Goal: Task Accomplishment & Management: Use online tool/utility

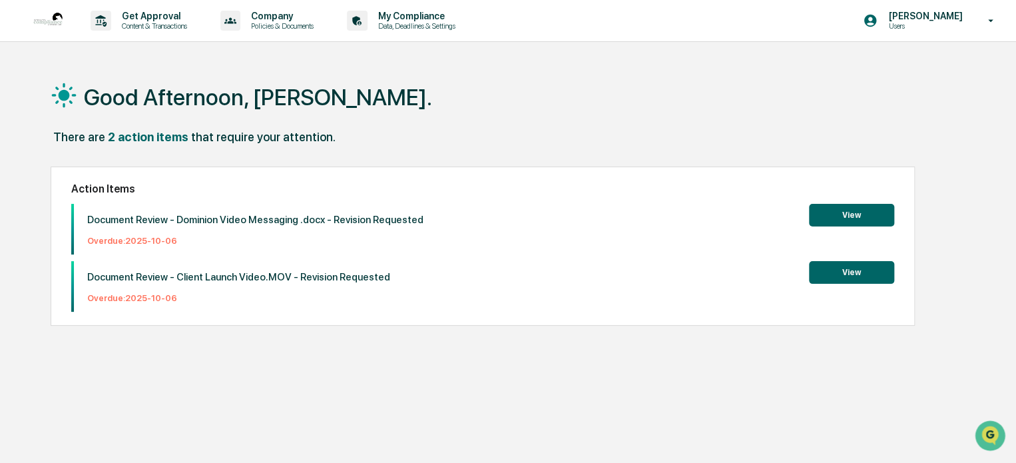
click at [833, 275] on button "View" at bounding box center [851, 272] width 85 height 23
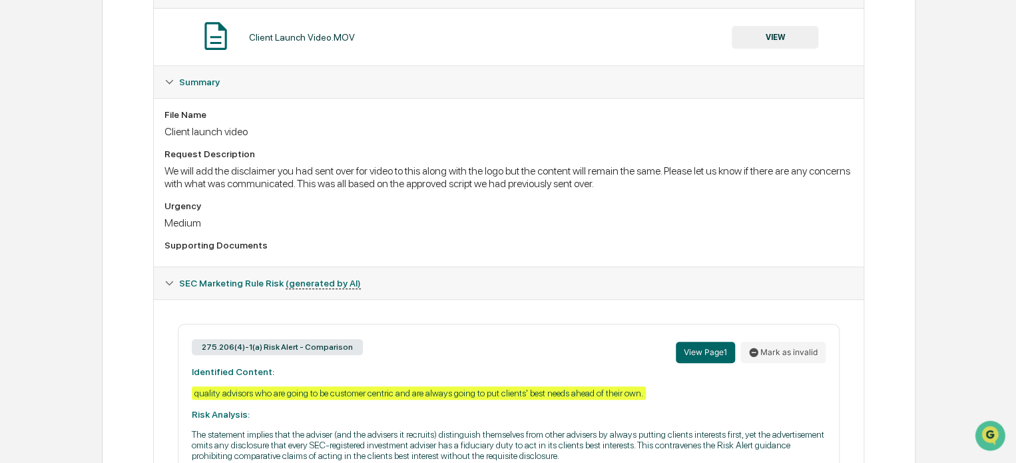
scroll to position [421, 0]
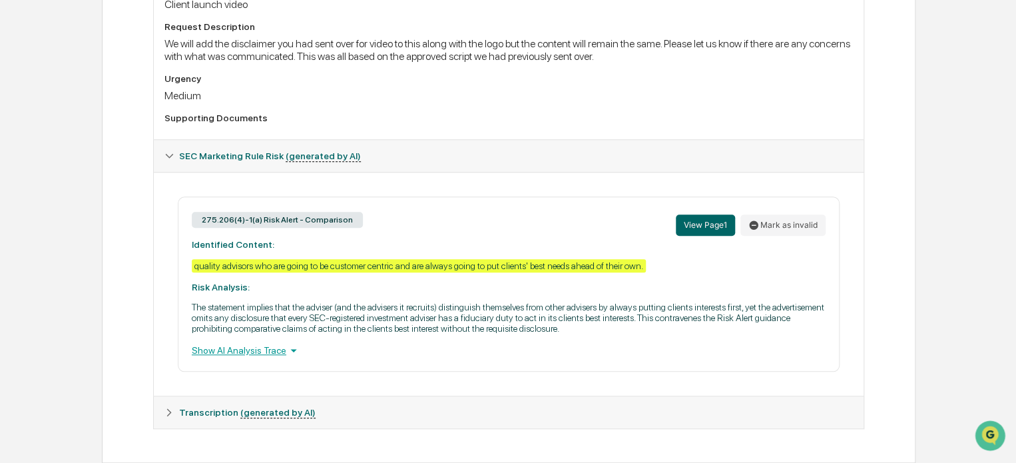
click at [250, 347] on div "Show AI Analysis Trace" at bounding box center [509, 350] width 634 height 15
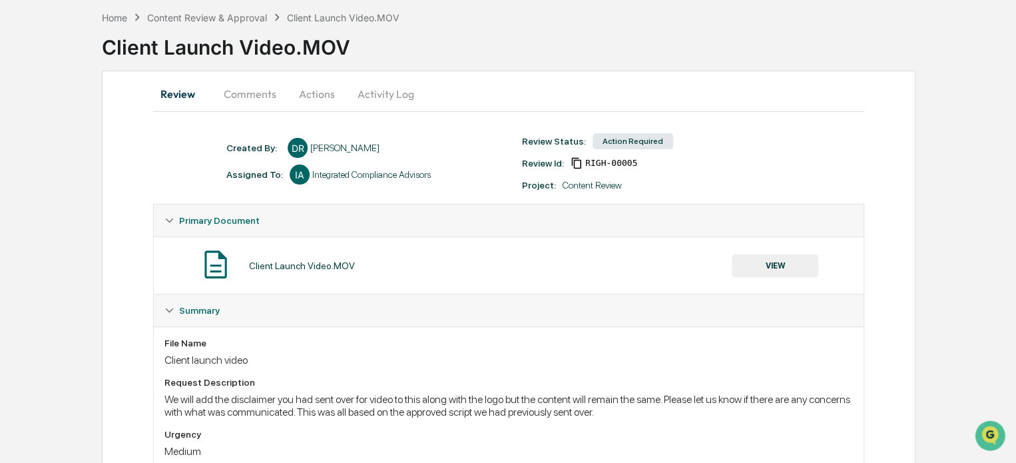
scroll to position [200, 0]
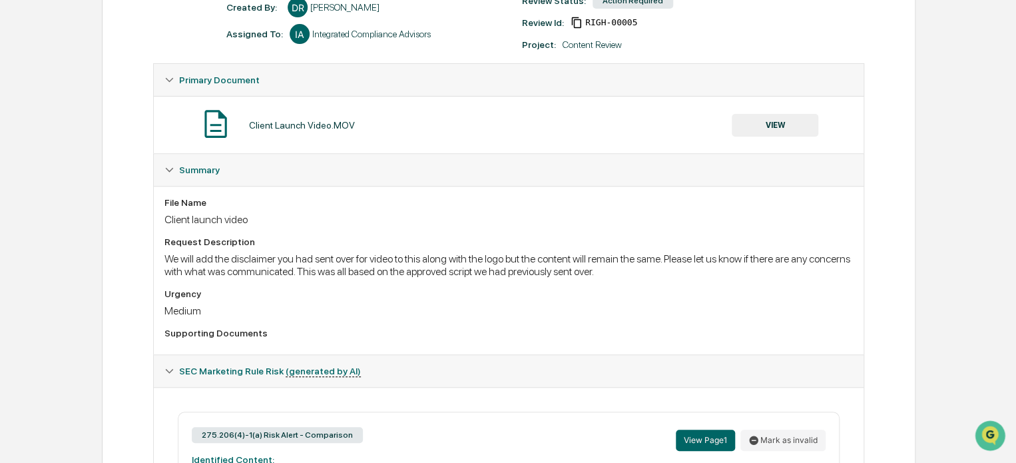
click at [777, 122] on button "VIEW" at bounding box center [775, 125] width 87 height 23
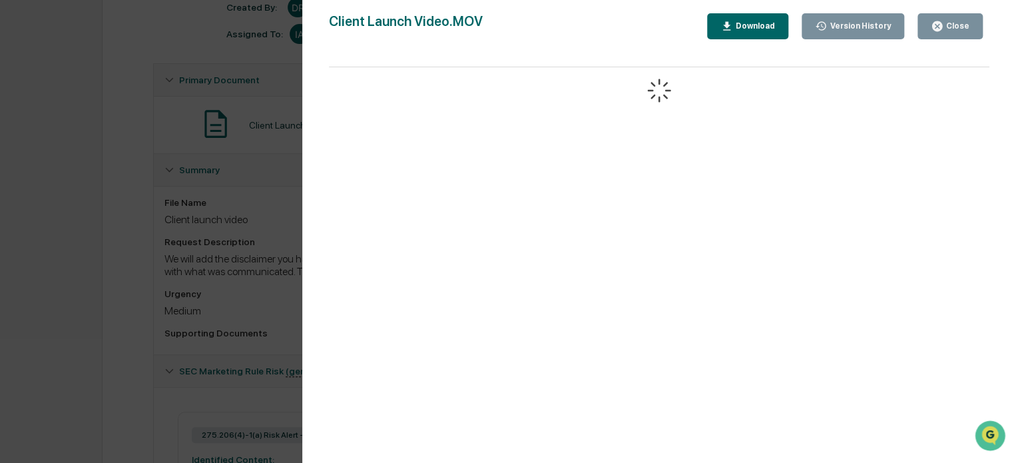
click at [949, 20] on div "Close" at bounding box center [950, 26] width 39 height 13
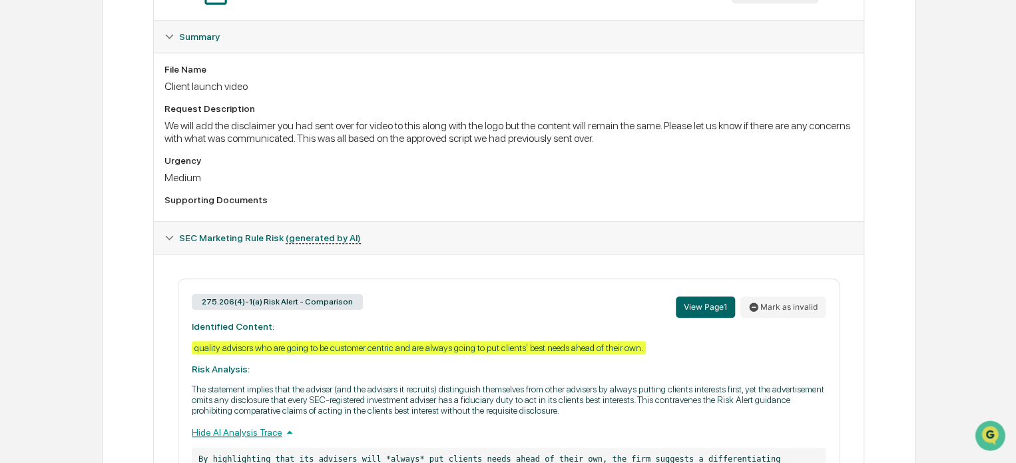
scroll to position [0, 0]
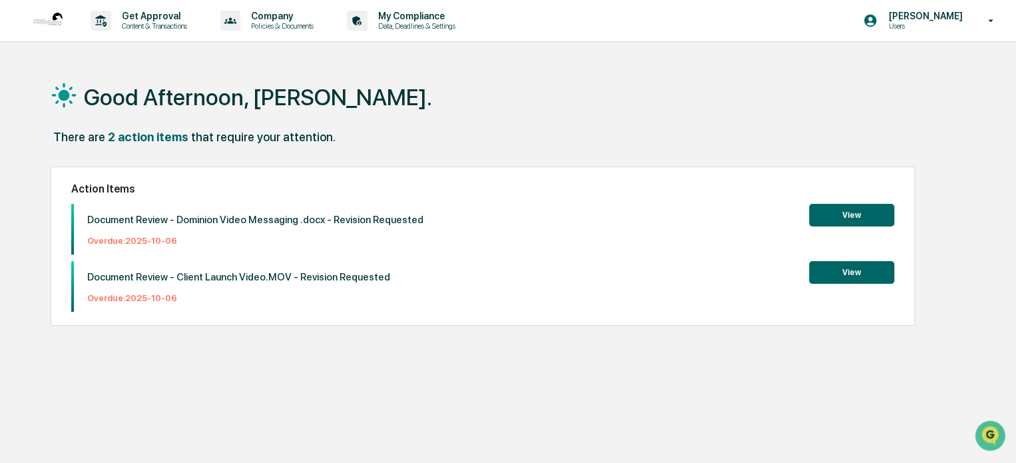
click at [846, 270] on button "View" at bounding box center [851, 272] width 85 height 23
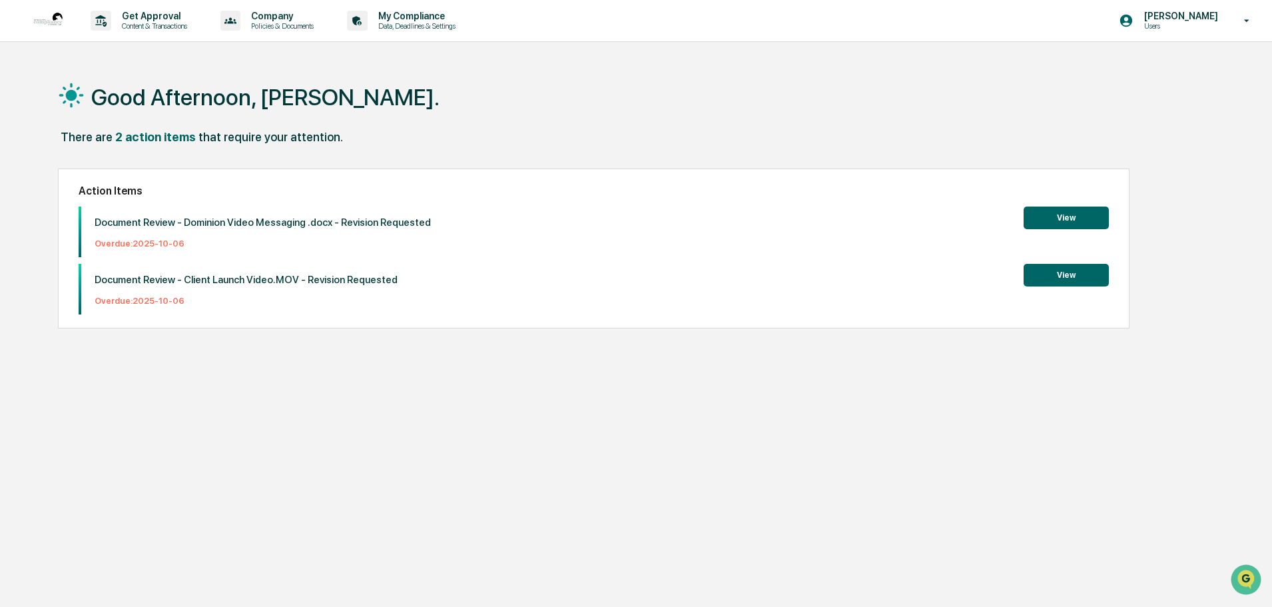
click at [282, 218] on p "Document Review - Dominion Video Messaging .docx - Revision Requested" at bounding box center [263, 222] width 336 height 12
click at [1070, 216] on button "View" at bounding box center [1066, 217] width 85 height 23
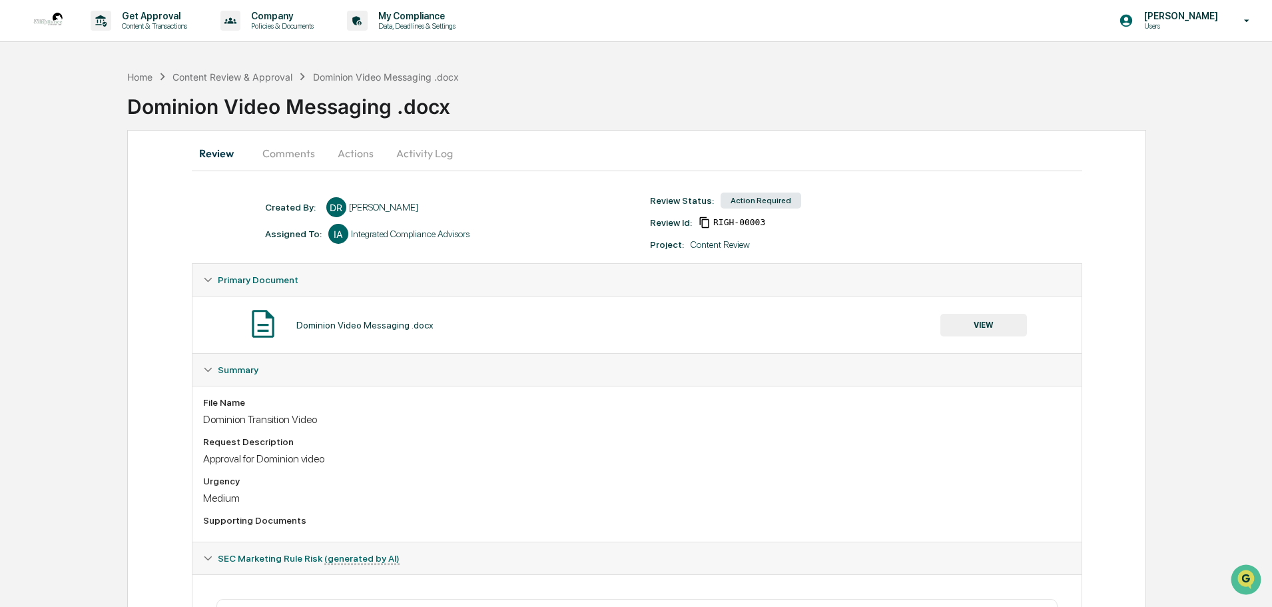
click at [298, 154] on button "Comments" at bounding box center [289, 153] width 74 height 32
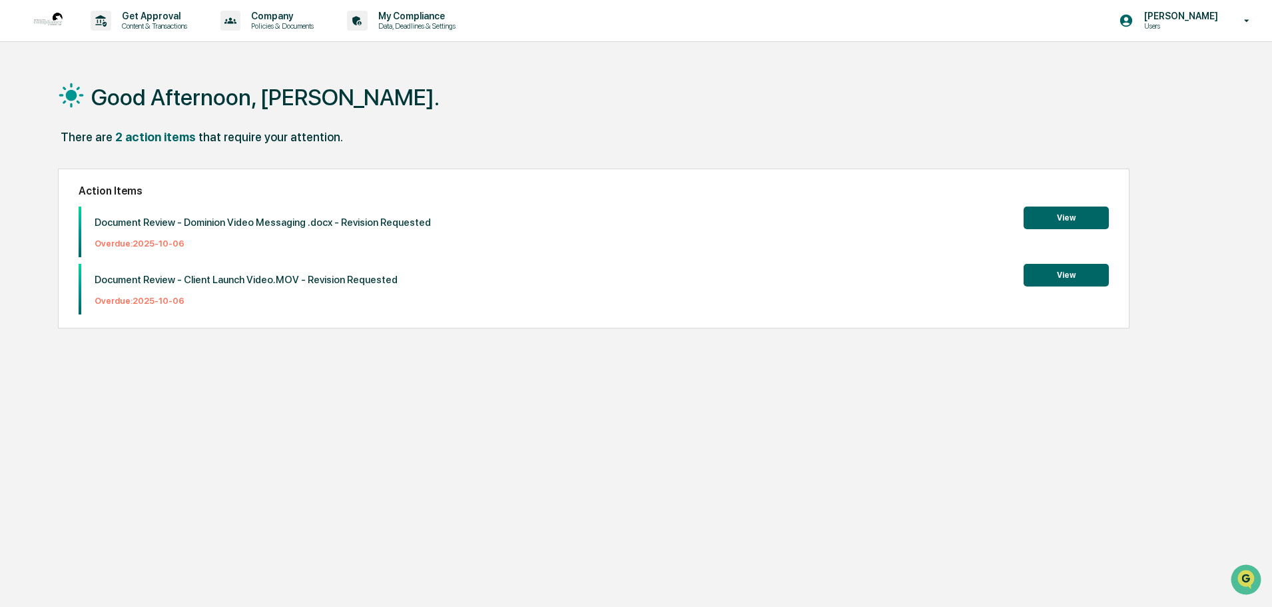
click at [143, 300] on p "Overdue: [DATE]" at bounding box center [246, 301] width 303 height 10
click at [1065, 267] on button "View" at bounding box center [1066, 275] width 85 height 23
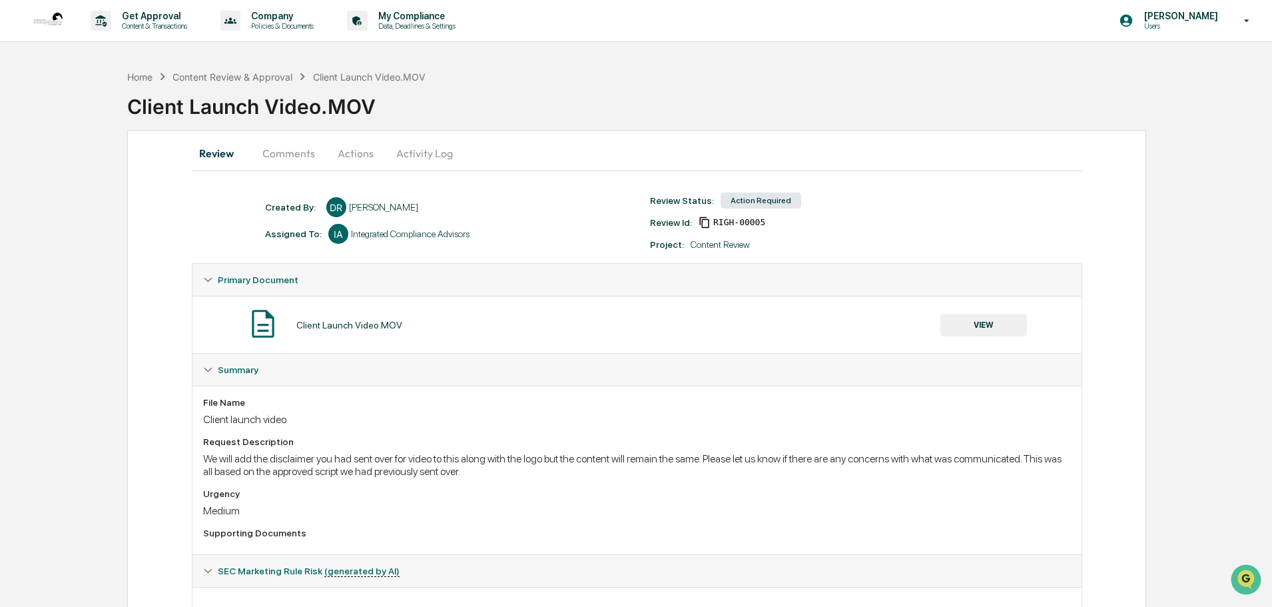
click at [286, 163] on button "Comments" at bounding box center [289, 153] width 74 height 32
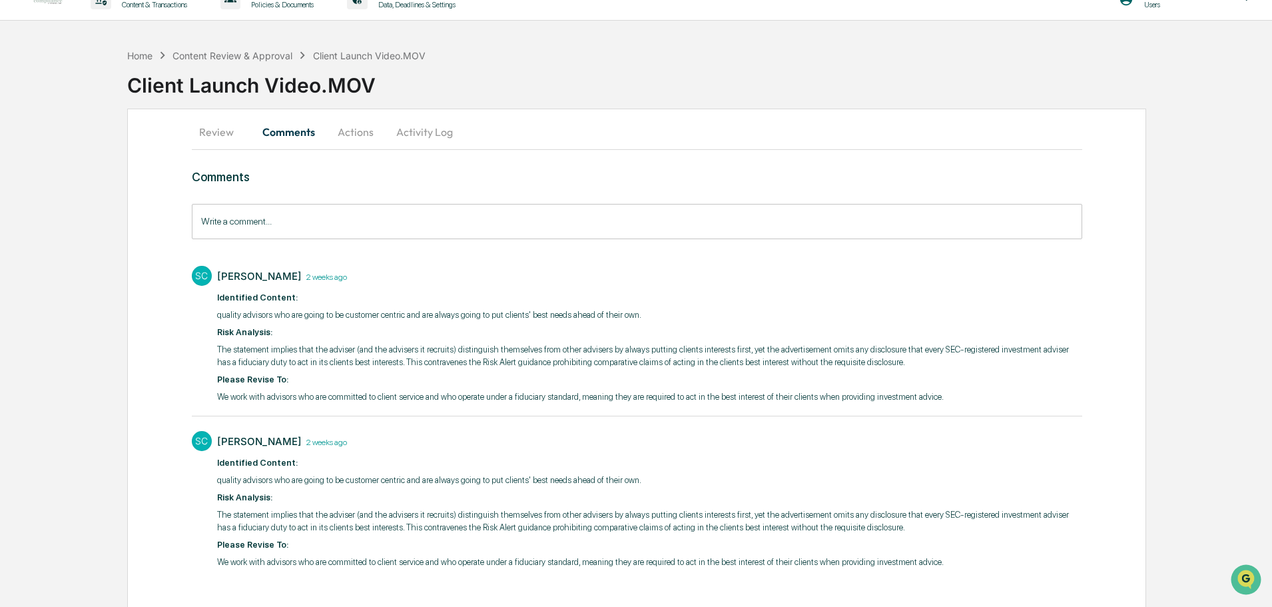
scroll to position [41, 0]
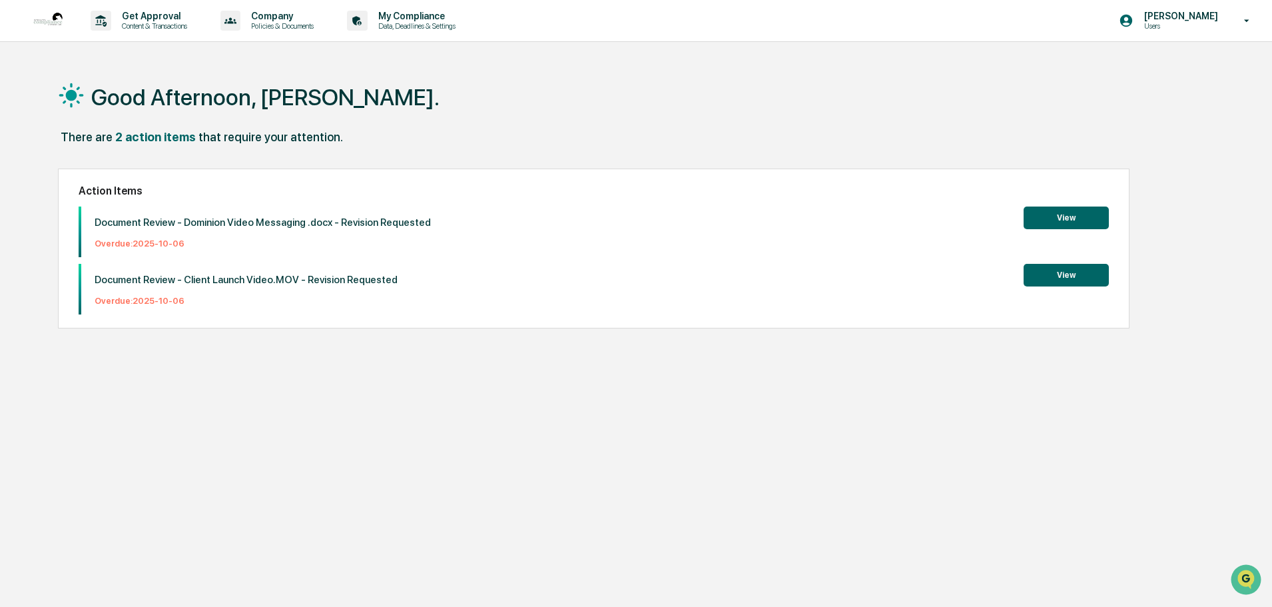
click at [1058, 220] on button "View" at bounding box center [1066, 217] width 85 height 23
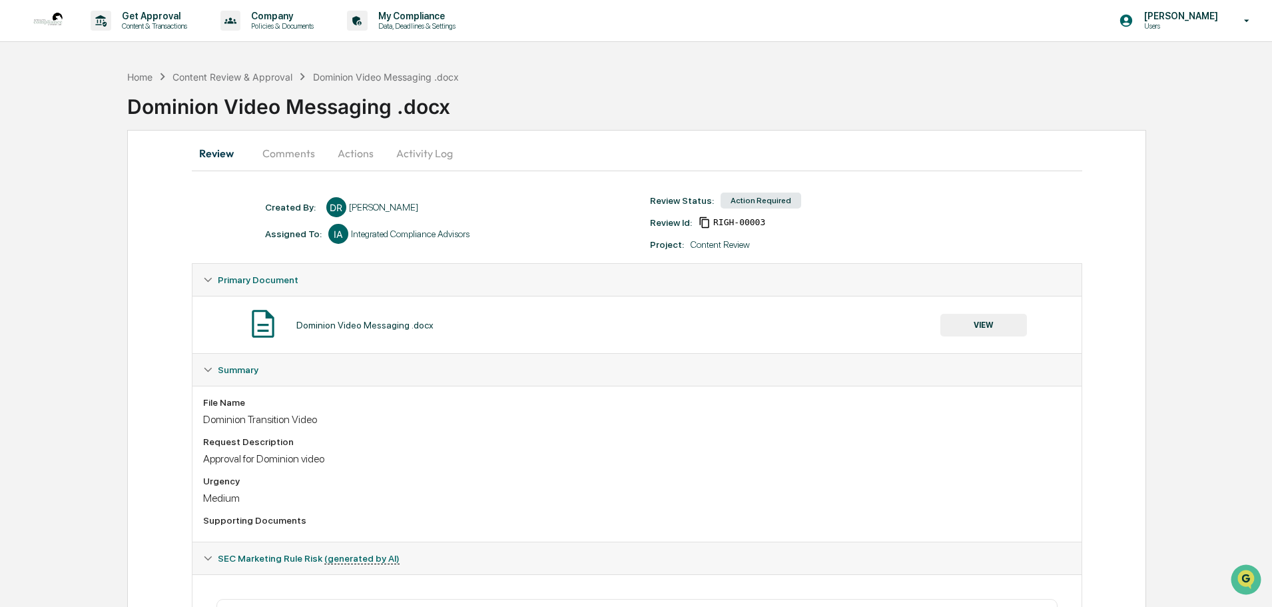
click at [316, 327] on div "Dominion Video Messaging .docx" at bounding box center [364, 325] width 137 height 11
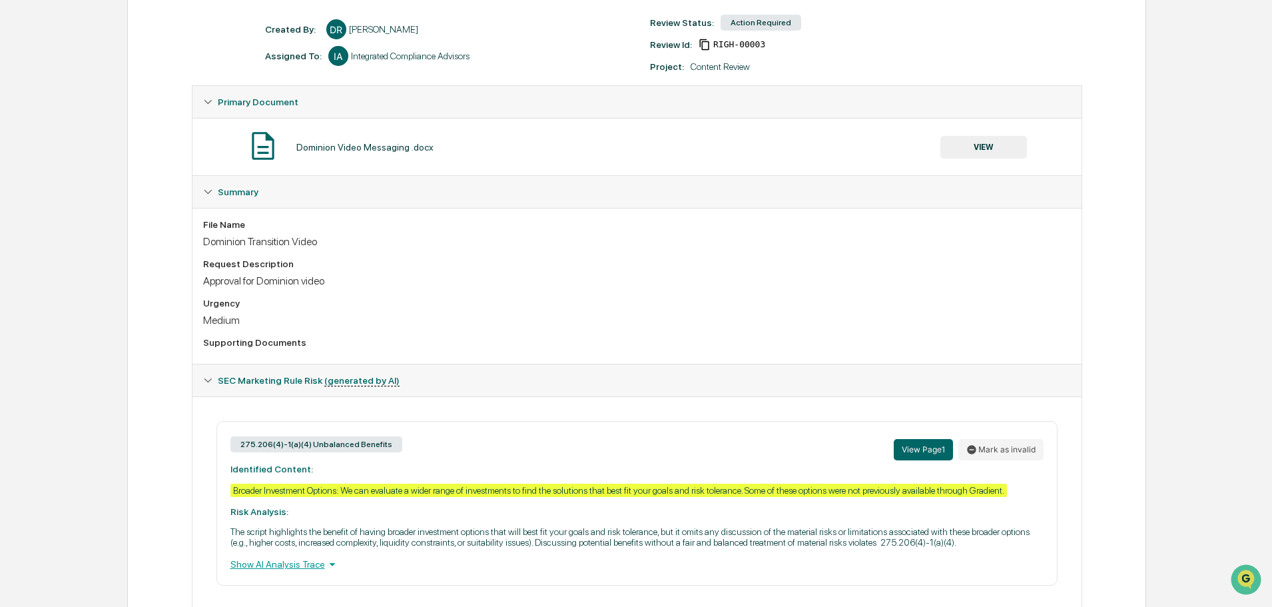
scroll to position [200, 0]
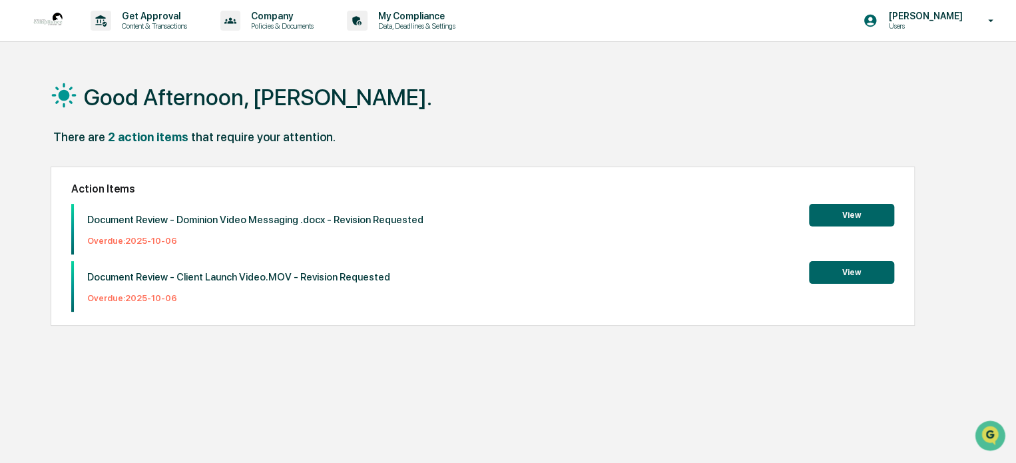
click at [821, 227] on div "Document Review - Dominion Video Messaging .docx - Revision Requested Overdue: …" at bounding box center [482, 229] width 823 height 51
click at [822, 216] on button "View" at bounding box center [851, 215] width 85 height 23
click at [161, 277] on p "Document Review - Client Launch Video.MOV - Revision Requested" at bounding box center [238, 277] width 303 height 12
click at [840, 280] on button "View" at bounding box center [851, 272] width 85 height 23
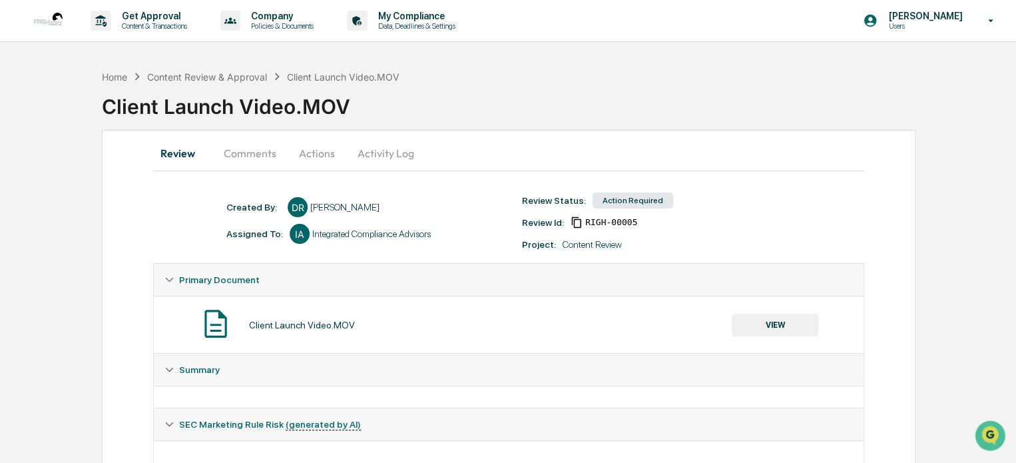
click at [245, 154] on button "Comments" at bounding box center [250, 153] width 74 height 32
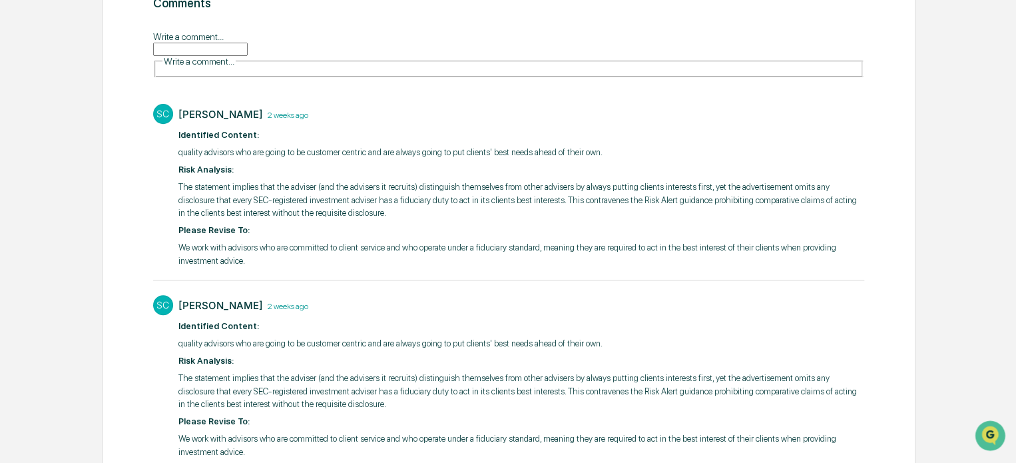
scroll to position [200, 0]
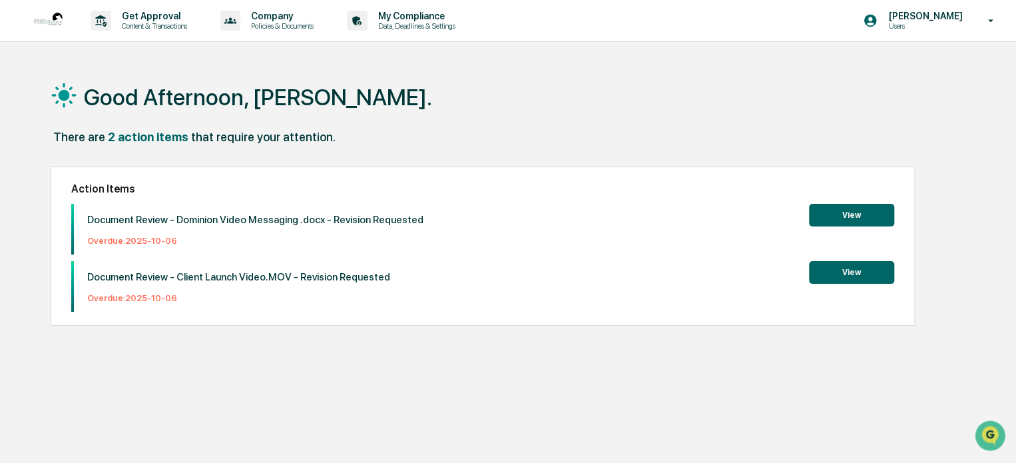
click at [831, 208] on button "View" at bounding box center [851, 215] width 85 height 23
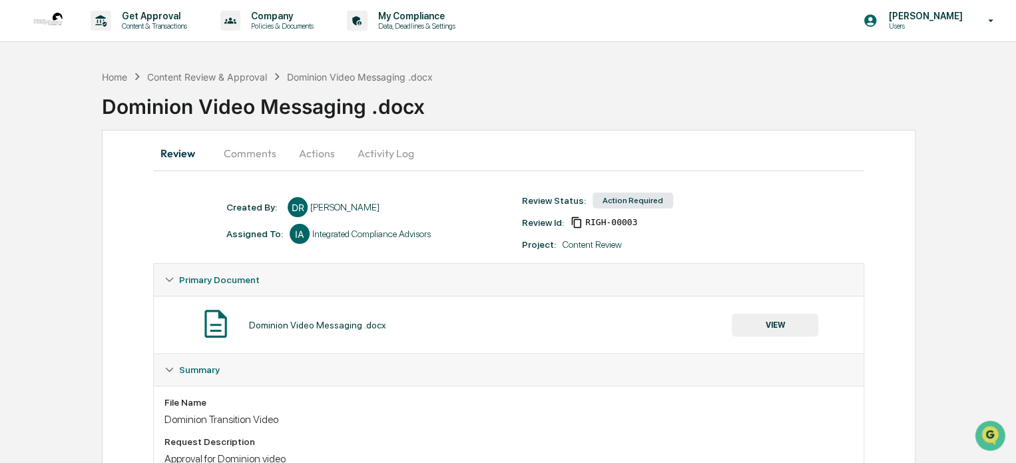
click at [259, 155] on button "Comments" at bounding box center [250, 153] width 74 height 32
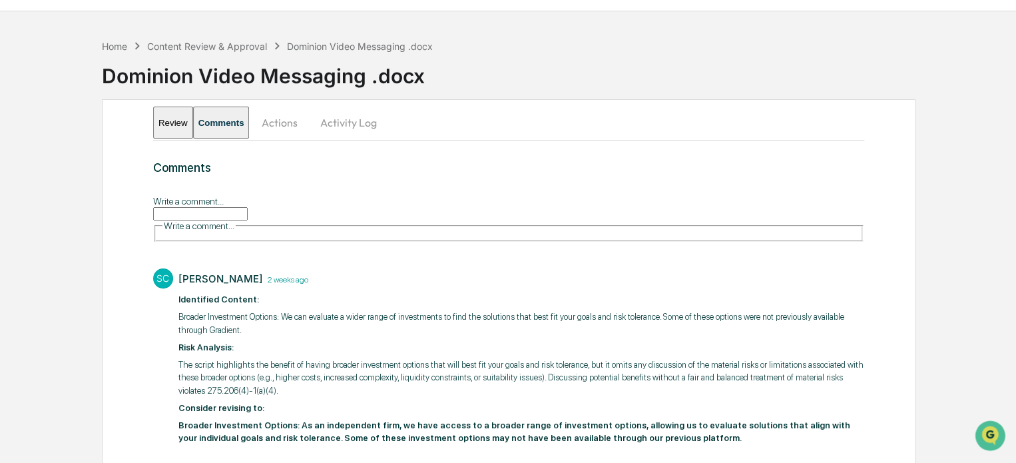
scroll to position [58, 0]
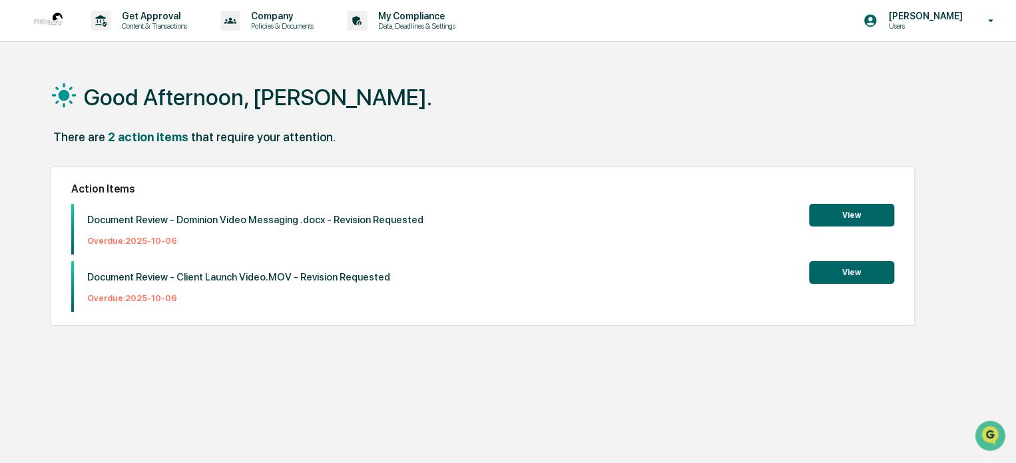
click at [152, 298] on p "Overdue: [DATE]" at bounding box center [238, 298] width 303 height 10
click at [836, 276] on button "View" at bounding box center [851, 272] width 85 height 23
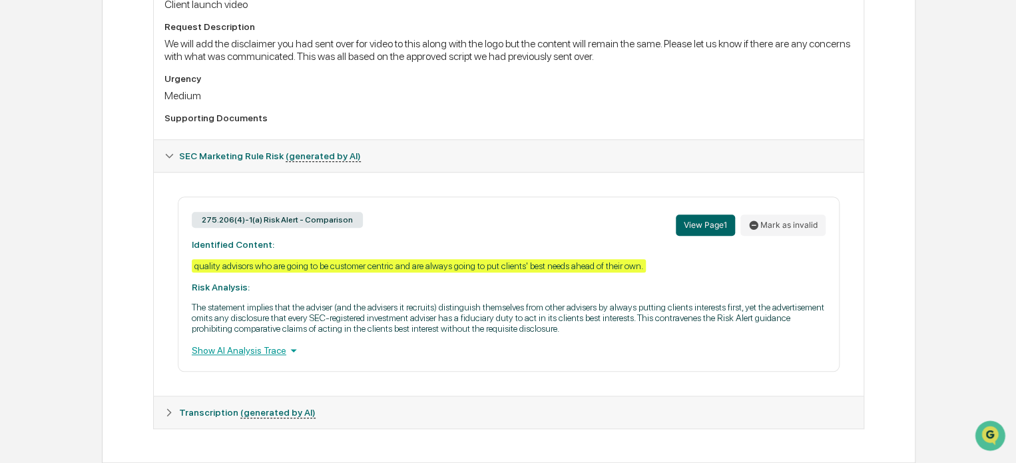
scroll to position [421, 0]
click at [254, 352] on div "Show AI Analysis Trace" at bounding box center [509, 350] width 634 height 15
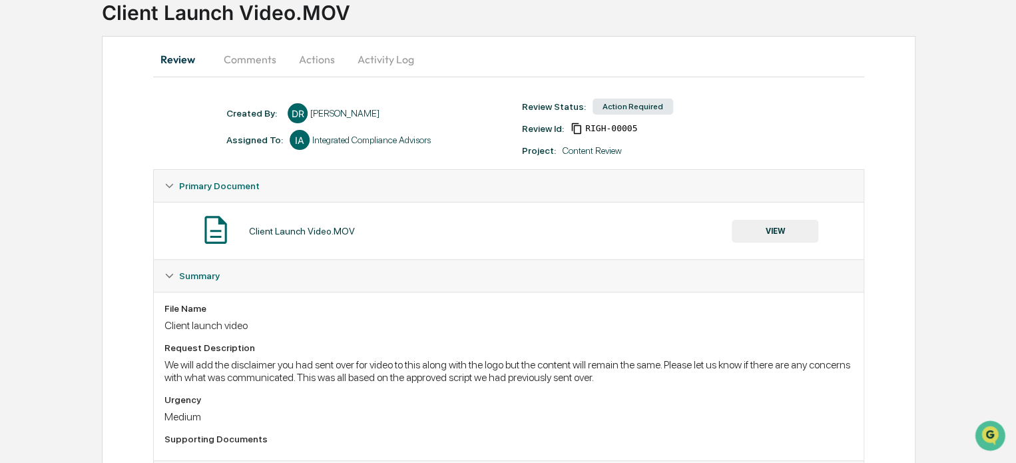
scroll to position [89, 0]
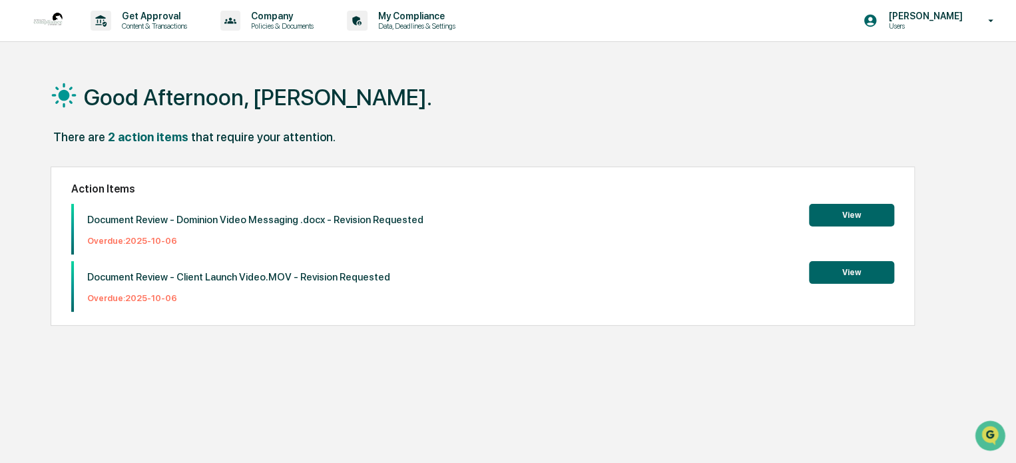
click at [818, 216] on button "View" at bounding box center [851, 215] width 85 height 23
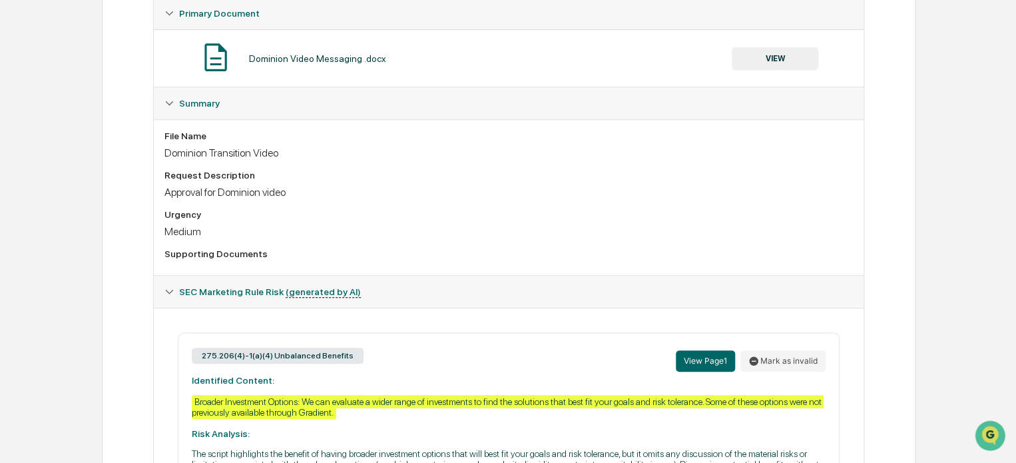
scroll to position [387, 0]
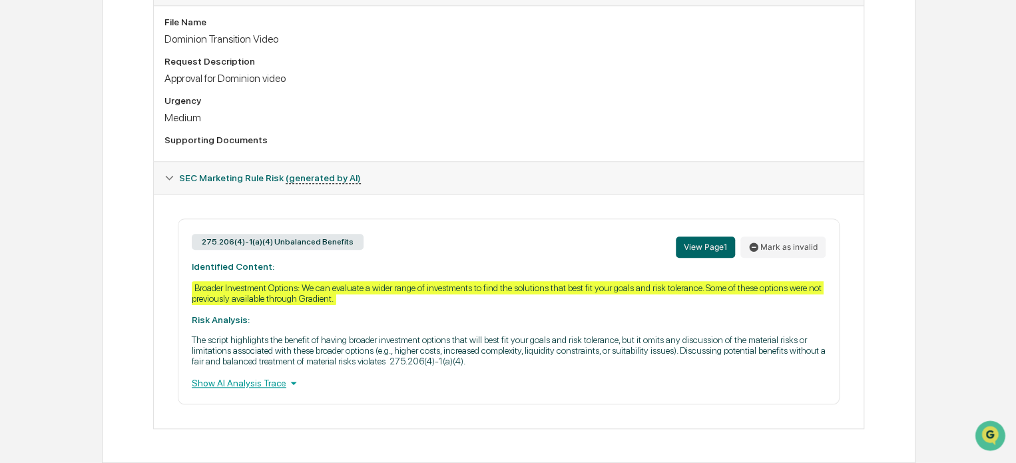
click at [258, 387] on div "Show AI Analysis Trace" at bounding box center [509, 383] width 634 height 15
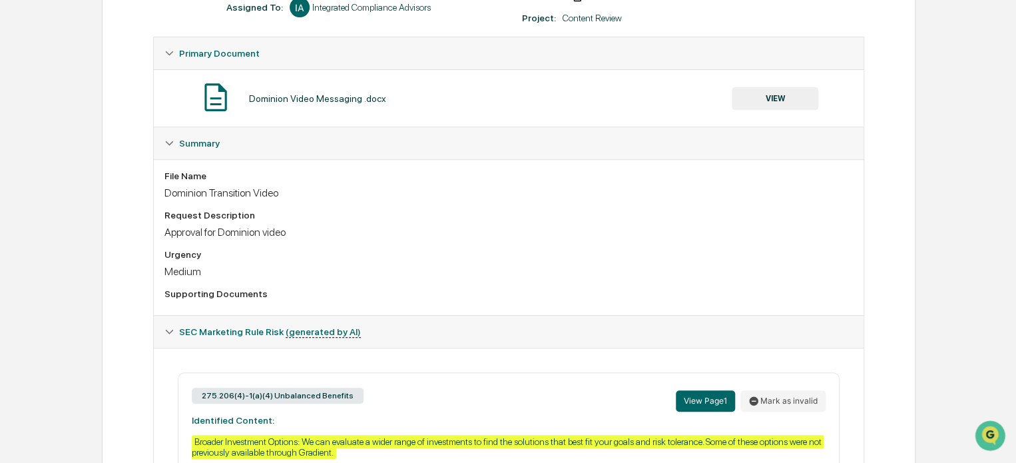
scroll to position [112, 0]
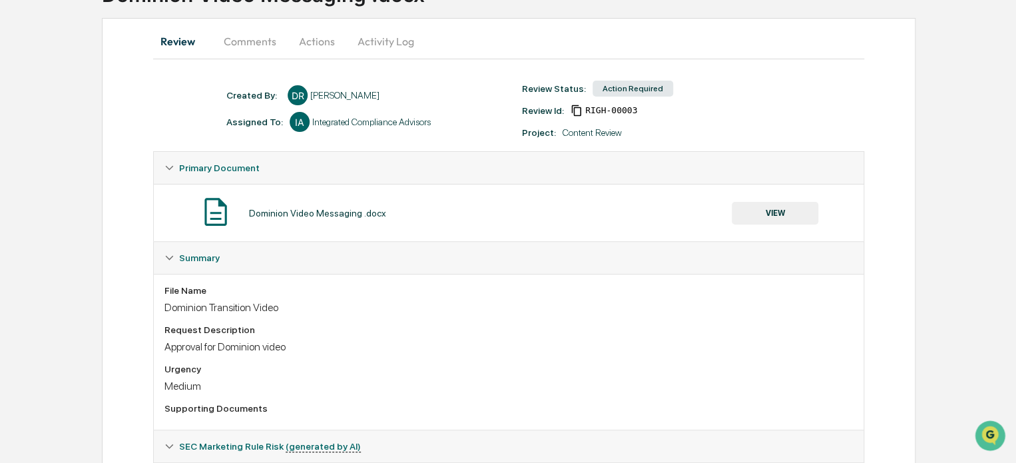
click at [244, 49] on button "Comments" at bounding box center [250, 41] width 74 height 32
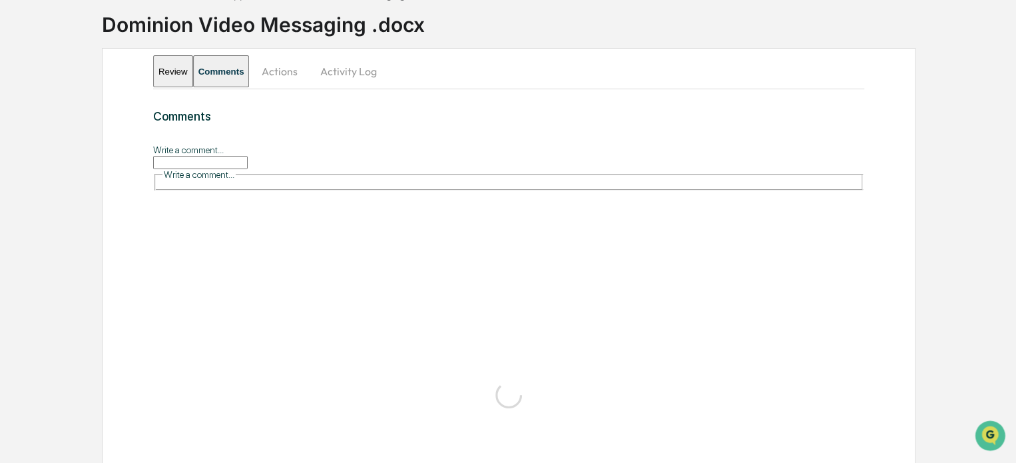
scroll to position [58, 0]
